Goal: Find specific page/section: Find specific page/section

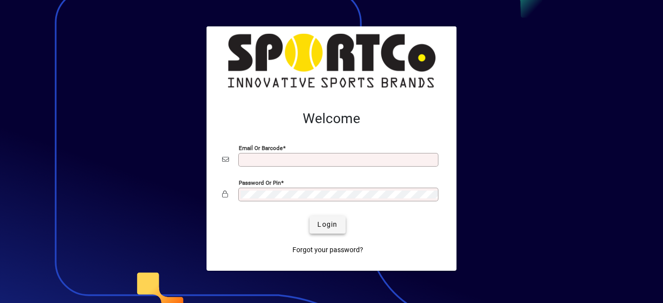
type input "**********"
click at [326, 225] on span "Login" at bounding box center [328, 224] width 20 height 10
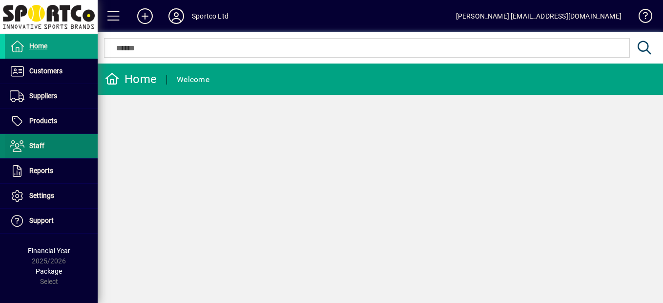
click at [44, 73] on span "Customers" at bounding box center [45, 71] width 33 height 8
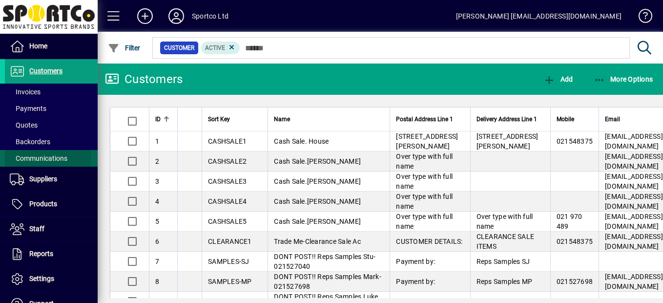
click at [40, 157] on span "Communications" at bounding box center [39, 158] width 58 height 8
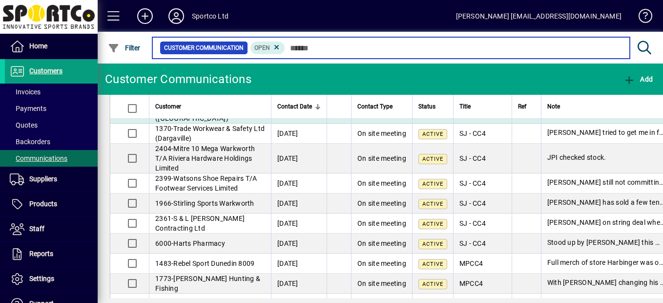
scroll to position [49, 0]
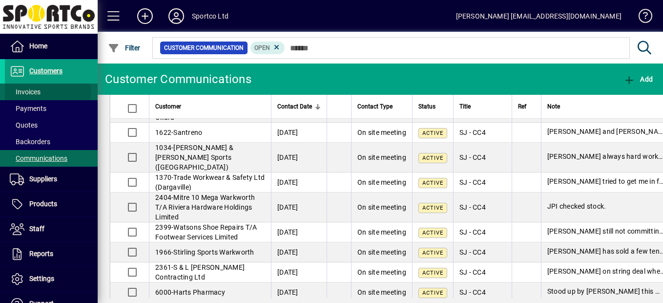
click at [38, 91] on span "Invoices" at bounding box center [25, 92] width 31 height 8
